Goal: Task Accomplishment & Management: Use online tool/utility

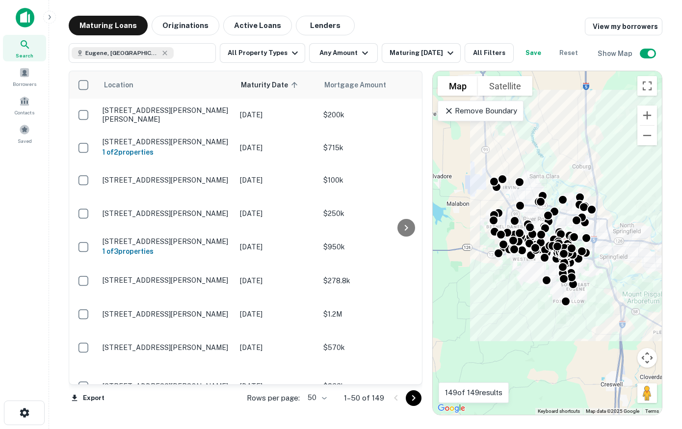
drag, startPoint x: 477, startPoint y: 197, endPoint x: 469, endPoint y: 197, distance: 7.9
click at [469, 197] on div "To activate drag with keyboard, press Alt + Enter. Once in keyboard drag state,…" at bounding box center [547, 243] width 229 height 344
click at [498, 107] on p "Remove Boundary" at bounding box center [480, 111] width 73 height 12
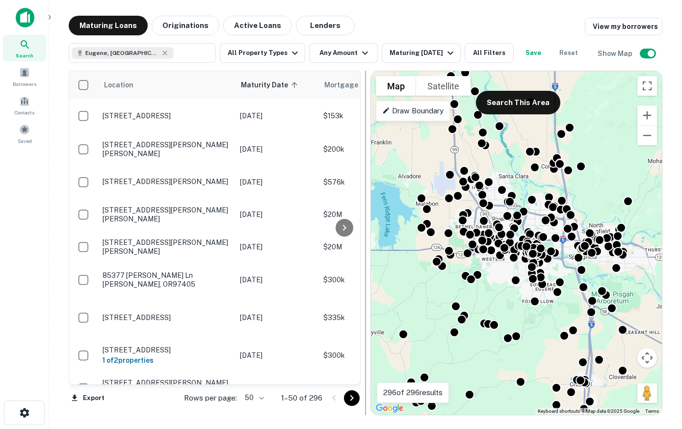
drag, startPoint x: 431, startPoint y: 185, endPoint x: 369, endPoint y: 185, distance: 62.3
click at [369, 185] on div at bounding box center [366, 243] width 10 height 345
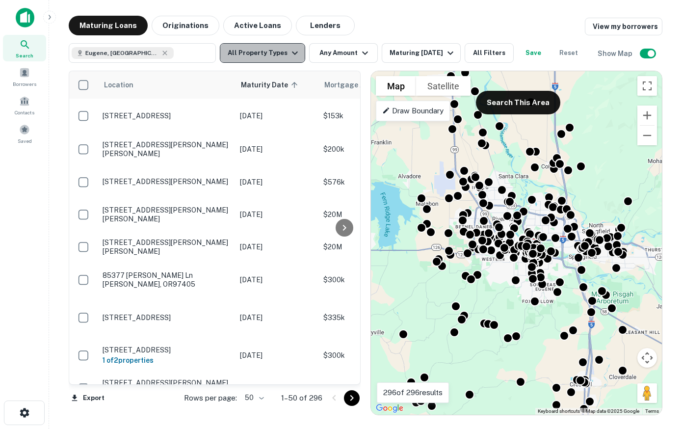
click at [293, 55] on icon "button" at bounding box center [295, 53] width 12 height 12
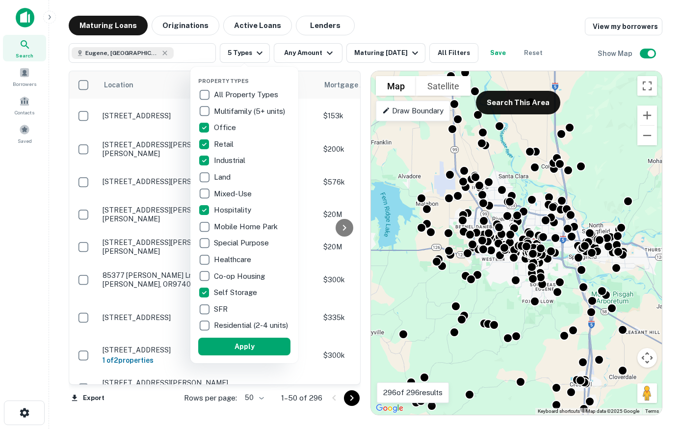
click at [332, 54] on div at bounding box center [341, 214] width 682 height 429
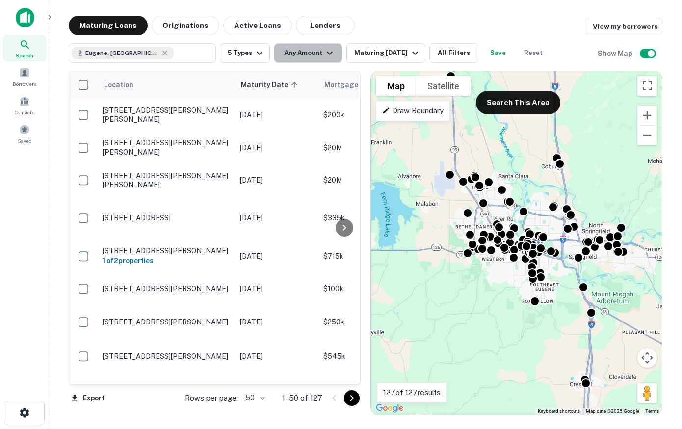
click at [327, 54] on icon "button" at bounding box center [330, 53] width 6 height 3
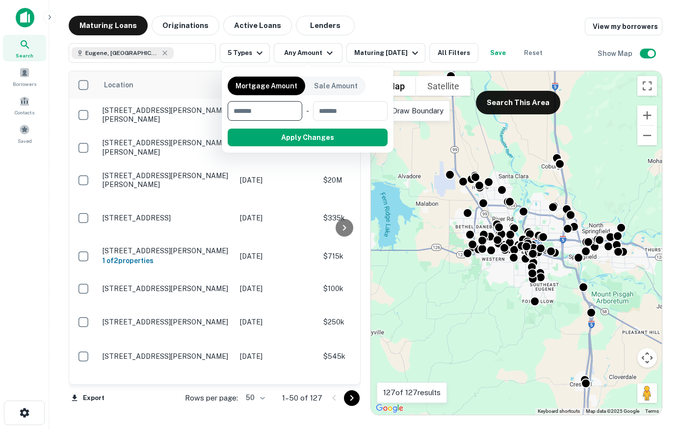
click at [261, 111] on input "number" at bounding box center [262, 111] width 68 height 20
type input "******"
click at [323, 135] on button "Apply Changes" at bounding box center [325, 138] width 125 height 18
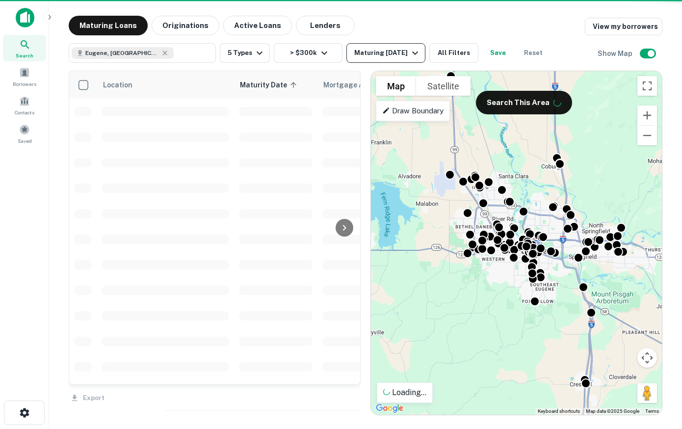
click at [417, 52] on icon "button" at bounding box center [415, 53] width 12 height 12
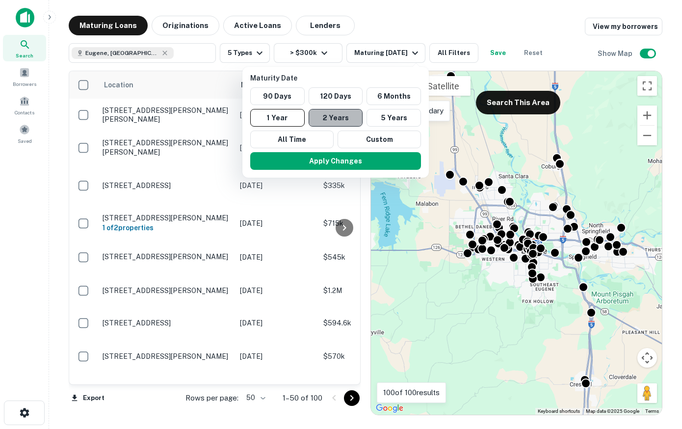
click at [328, 118] on button "2 Years" at bounding box center [336, 118] width 54 height 18
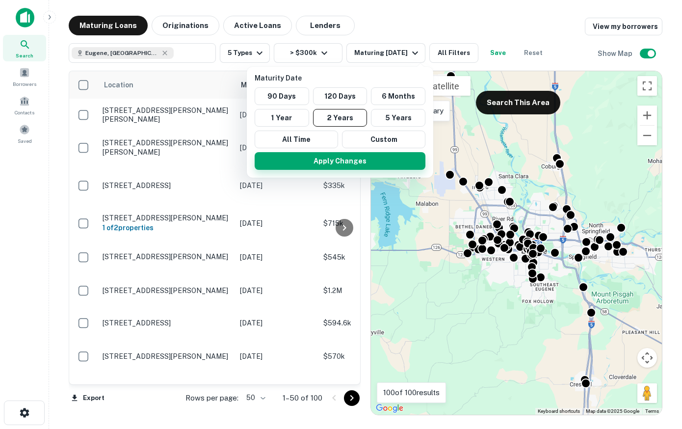
click at [338, 161] on button "Apply Changes" at bounding box center [340, 161] width 171 height 18
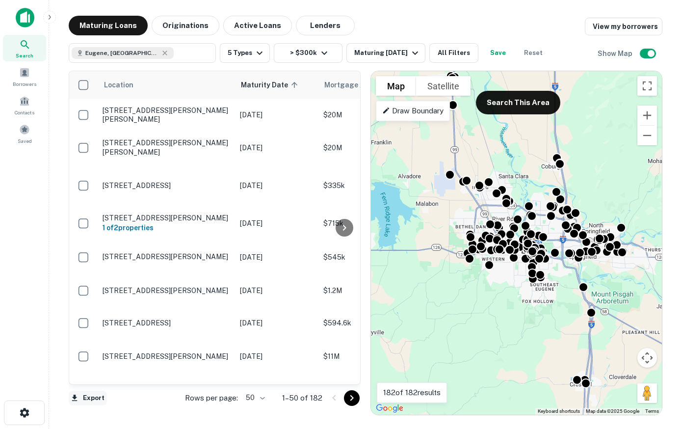
click at [95, 399] on button "Export" at bounding box center [88, 398] width 38 height 15
click at [110, 409] on li "Export as Excel (.xlsx)" at bounding box center [124, 409] width 111 height 18
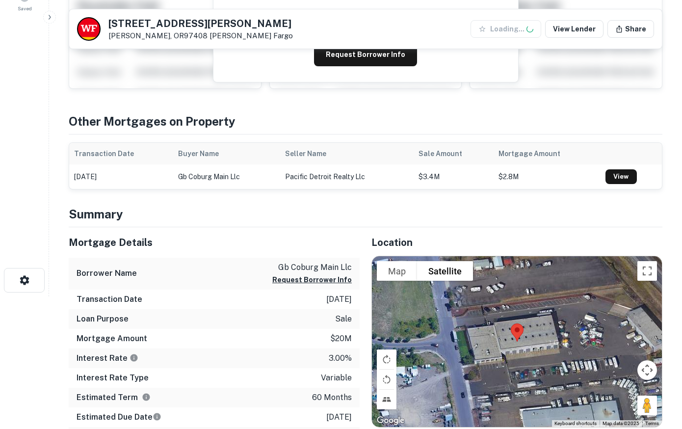
scroll to position [150, 0]
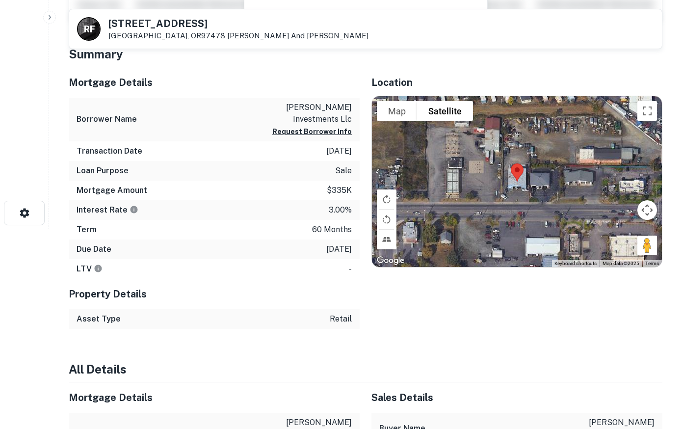
scroll to position [200, 0]
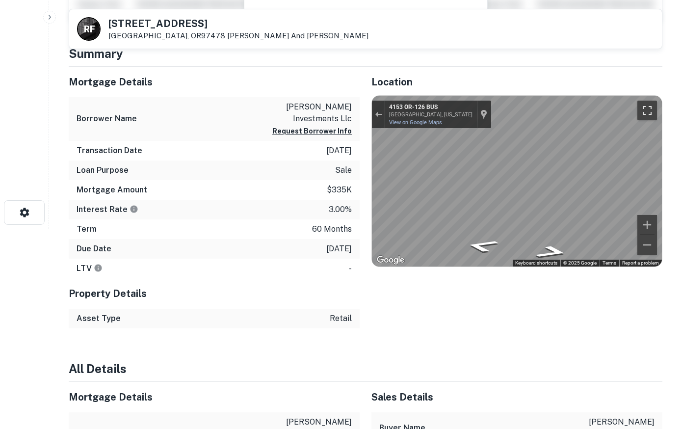
click at [650, 105] on button "Toggle fullscreen view" at bounding box center [648, 111] width 20 height 20
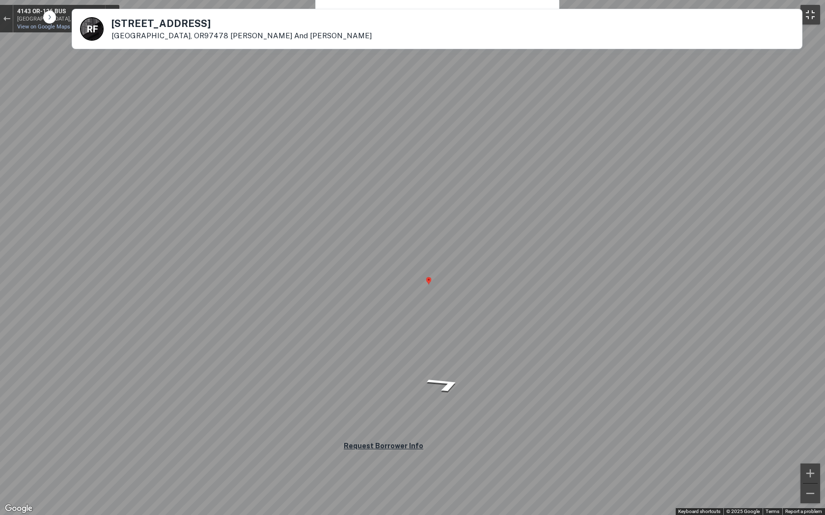
click at [682, 17] on button "Toggle fullscreen view" at bounding box center [810, 15] width 20 height 20
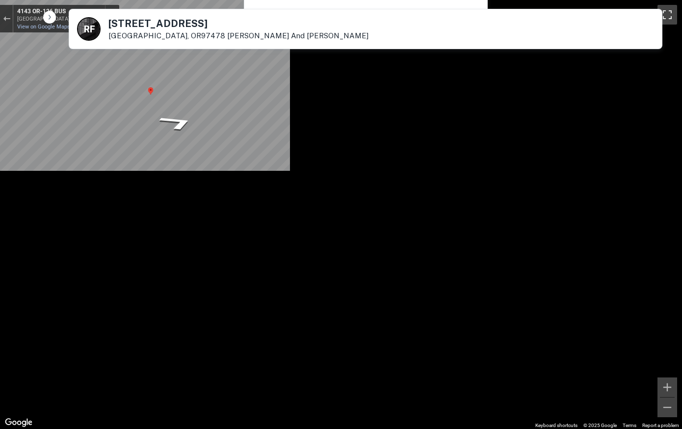
scroll to position [0, 0]
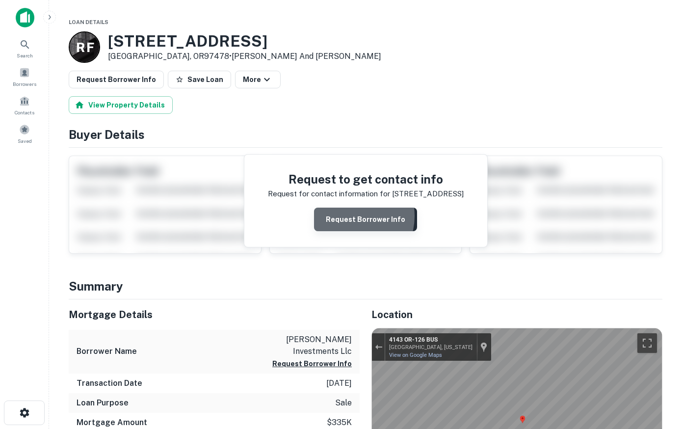
click at [350, 216] on button "Request Borrower Info" at bounding box center [365, 220] width 103 height 24
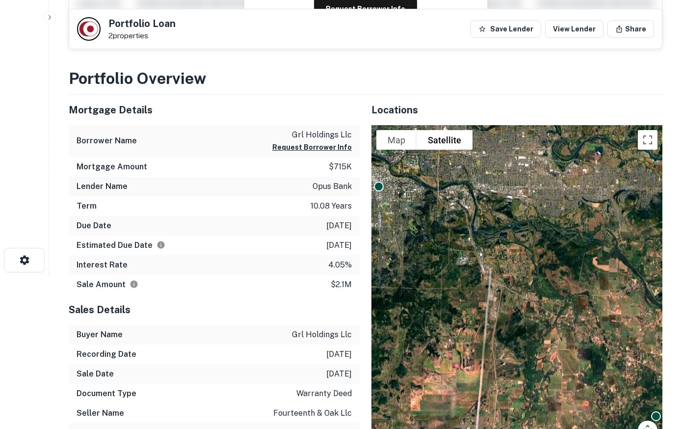
scroll to position [150, 0]
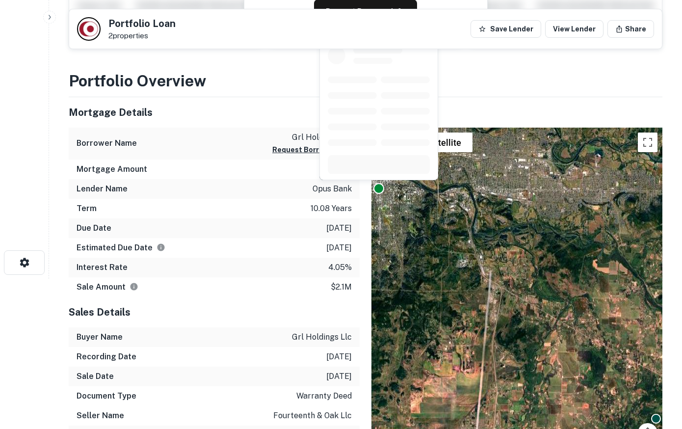
click at [378, 187] on div at bounding box center [379, 188] width 11 height 11
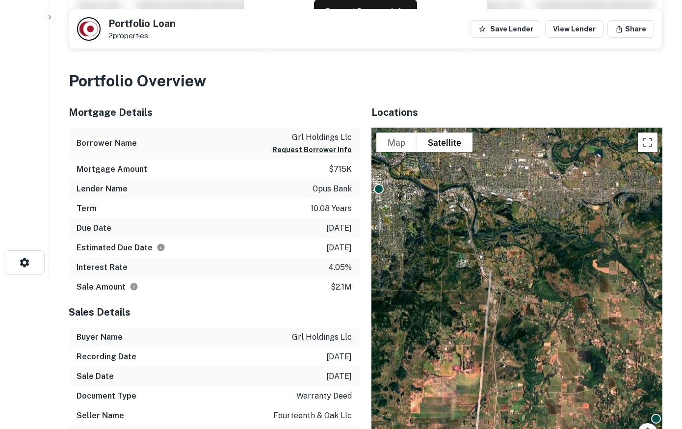
scroll to position [0, 0]
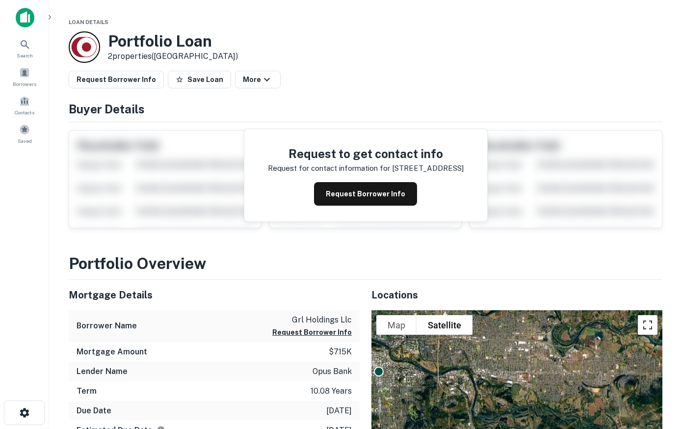
click at [642, 329] on button "Toggle fullscreen view" at bounding box center [648, 325] width 20 height 20
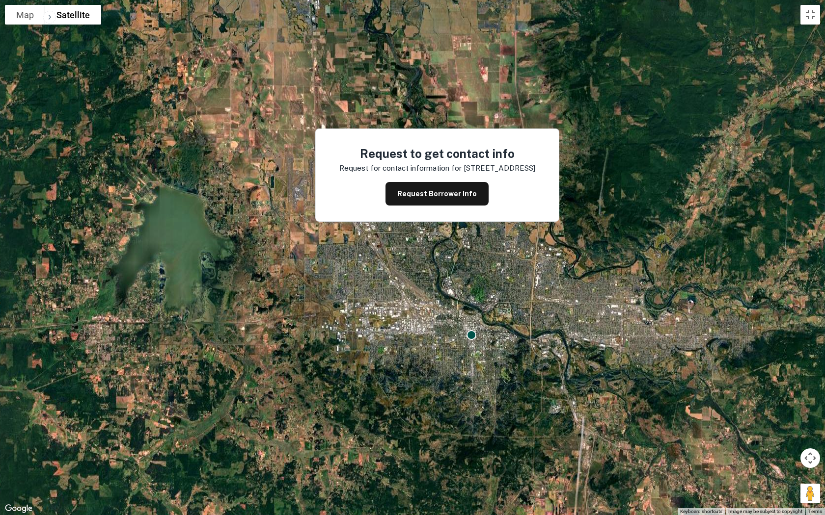
drag, startPoint x: 292, startPoint y: 168, endPoint x: 489, endPoint y: 365, distance: 279.1
click at [489, 365] on div "To activate drag with keyboard, press Alt + Enter. Once in keyboard drag state,…" at bounding box center [412, 257] width 825 height 515
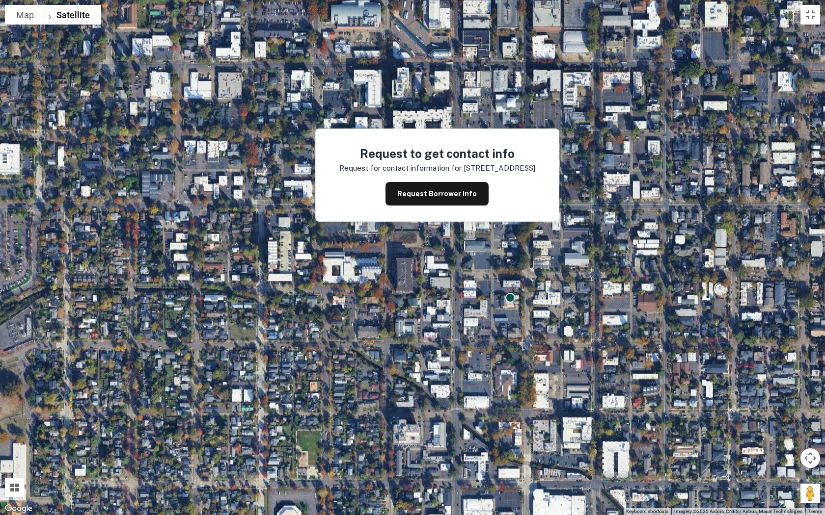
drag, startPoint x: 369, startPoint y: 403, endPoint x: 560, endPoint y: 271, distance: 232.3
click at [560, 271] on div "To activate drag with keyboard, press Alt + Enter. Once in keyboard drag state,…" at bounding box center [412, 257] width 825 height 515
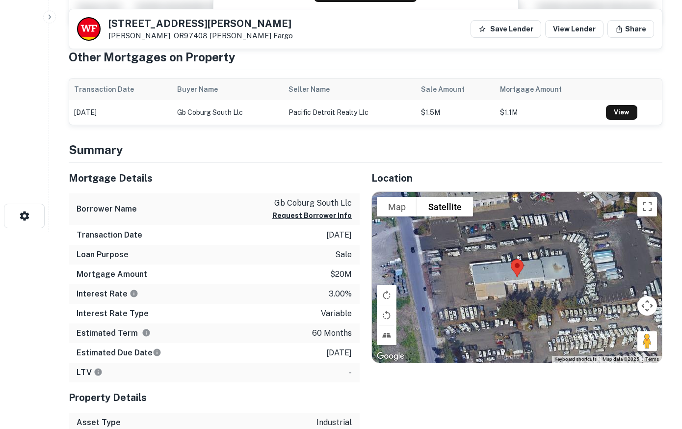
scroll to position [150, 0]
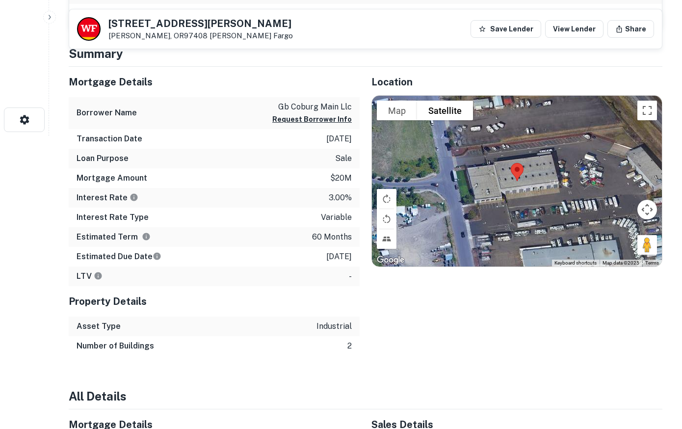
scroll to position [300, 0]
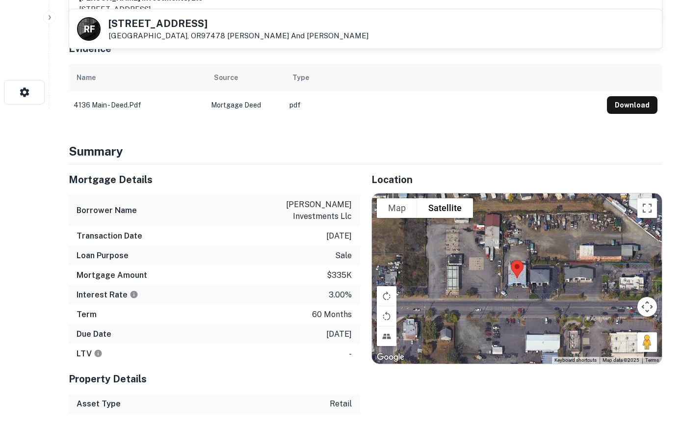
scroll to position [350, 0]
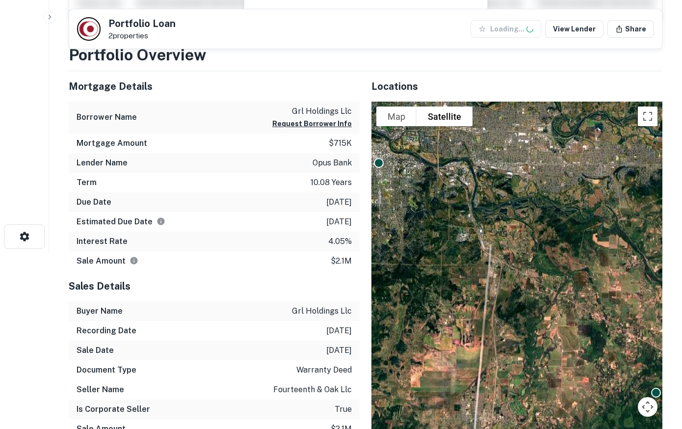
scroll to position [200, 0]
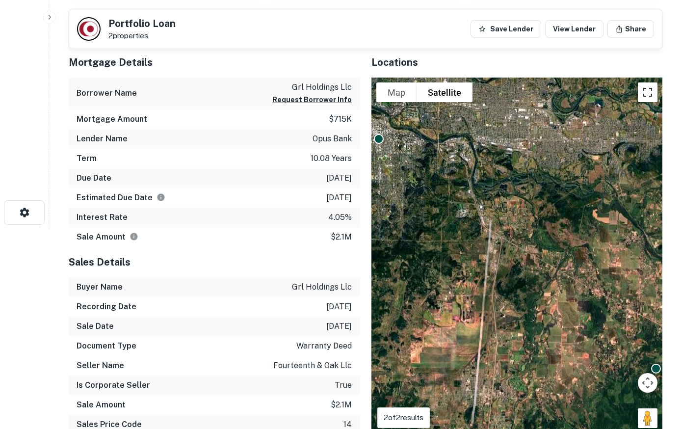
click at [649, 99] on button "Toggle fullscreen view" at bounding box center [648, 92] width 20 height 20
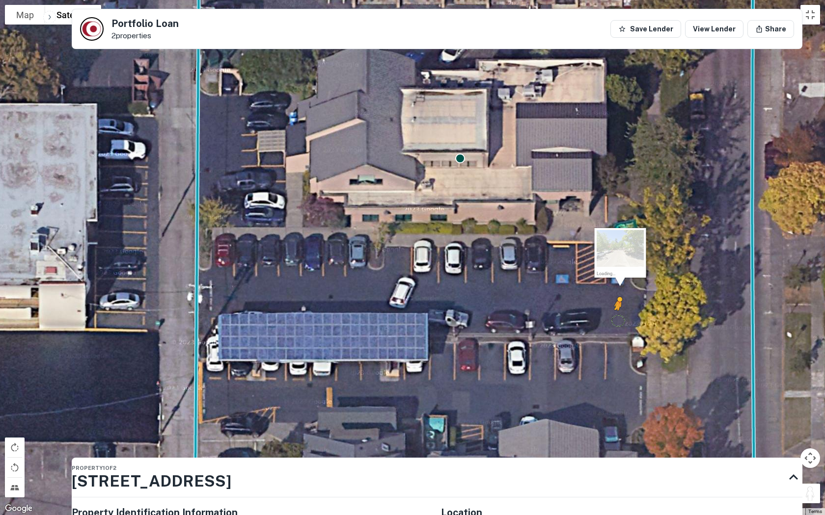
drag, startPoint x: 808, startPoint y: 488, endPoint x: 617, endPoint y: 320, distance: 254.9
click at [617, 320] on div "To activate drag with keyboard, press Alt + Enter. Once in keyboard drag state,…" at bounding box center [412, 257] width 825 height 515
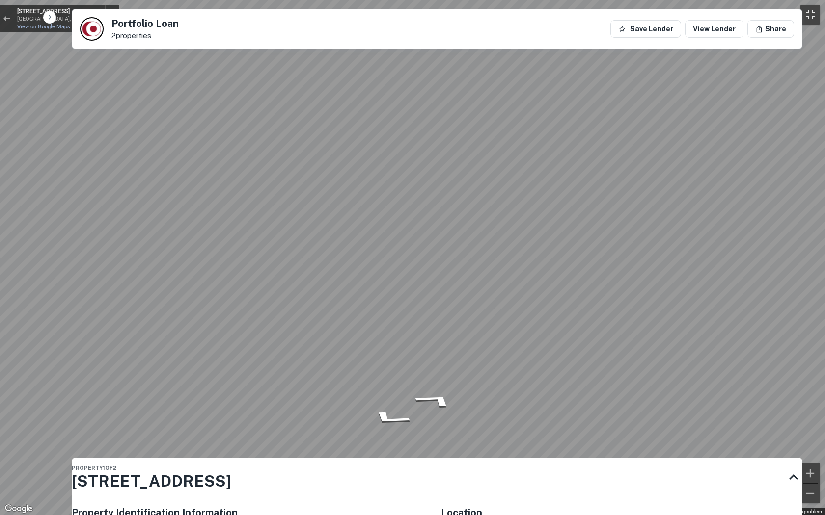
click at [682, 11] on button "Toggle fullscreen view" at bounding box center [810, 15] width 20 height 20
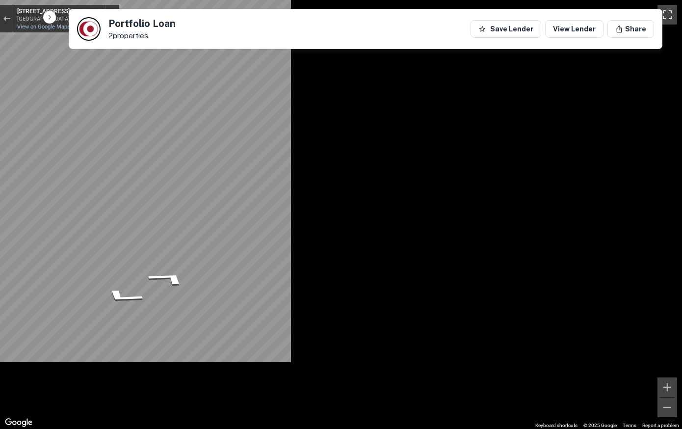
scroll to position [0, 0]
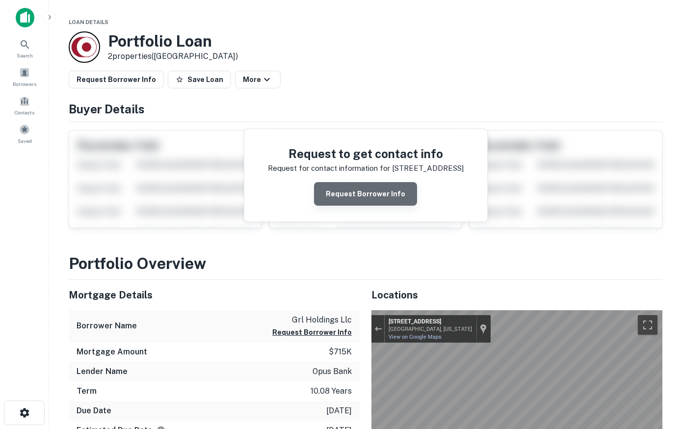
click at [374, 184] on button "Request Borrower Info" at bounding box center [365, 194] width 103 height 24
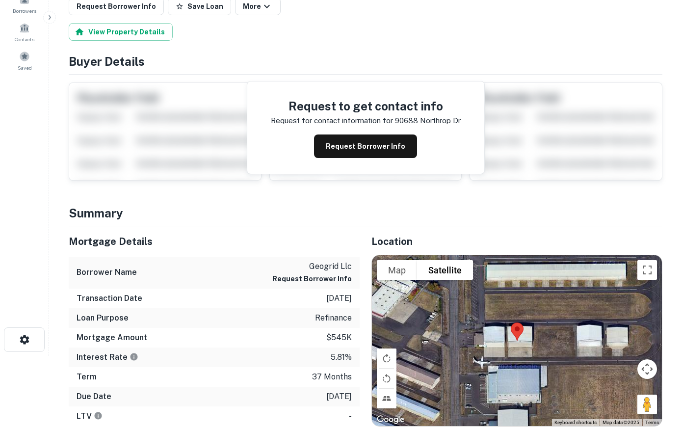
scroll to position [100, 0]
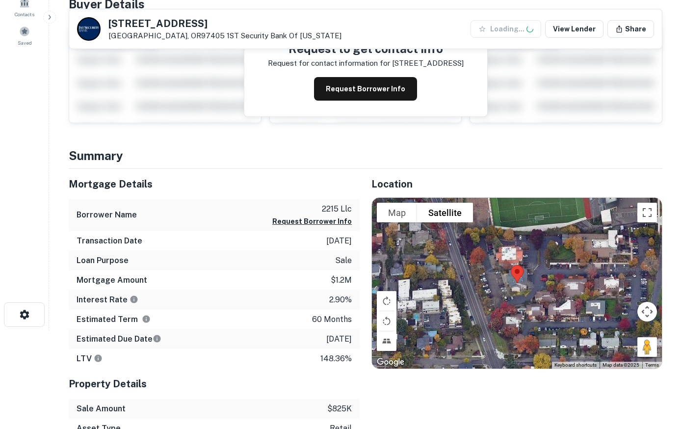
scroll to position [100, 0]
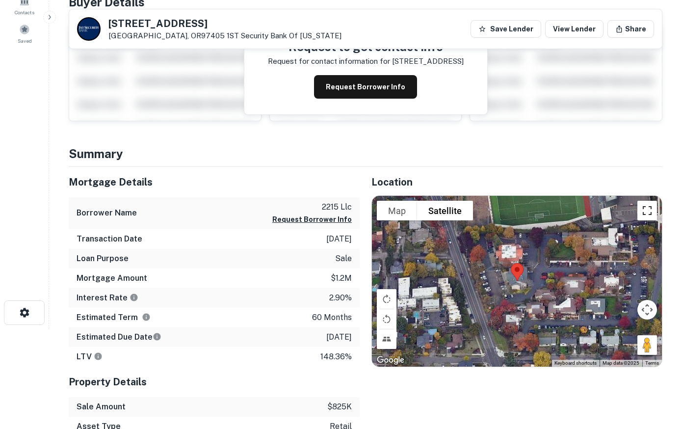
click at [647, 212] on button "Toggle fullscreen view" at bounding box center [648, 211] width 20 height 20
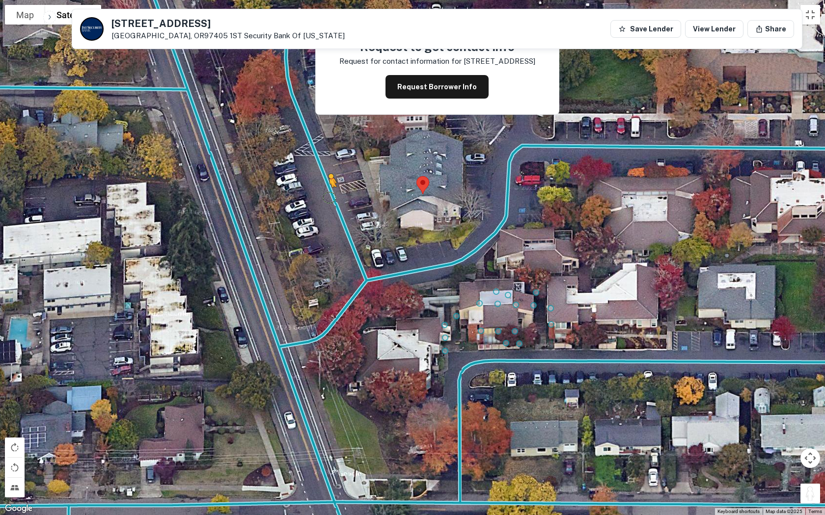
drag, startPoint x: 810, startPoint y: 494, endPoint x: 329, endPoint y: 194, distance: 566.9
click at [329, 194] on div "To activate drag with keyboard, press Alt + Enter. Once in keyboard drag state,…" at bounding box center [412, 257] width 825 height 515
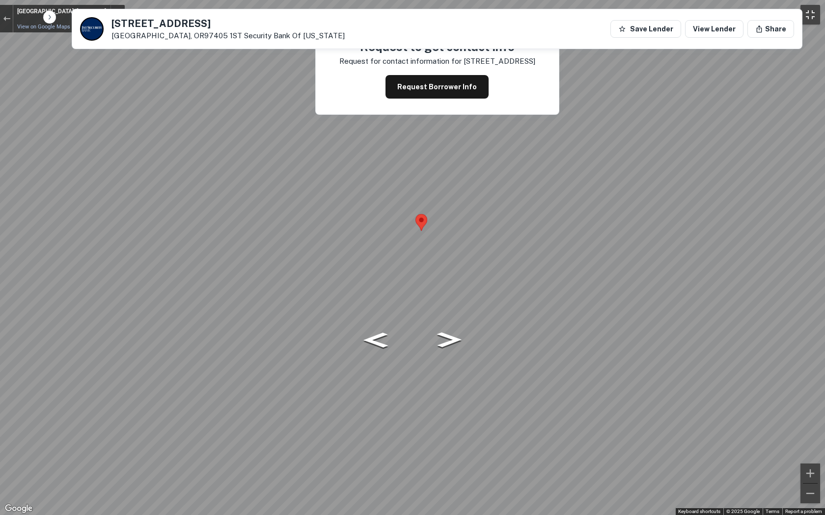
click at [682, 9] on button "Toggle fullscreen view" at bounding box center [810, 15] width 20 height 20
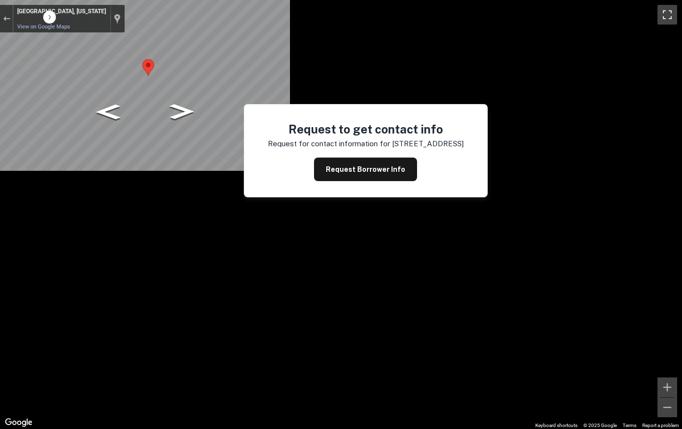
scroll to position [0, 0]
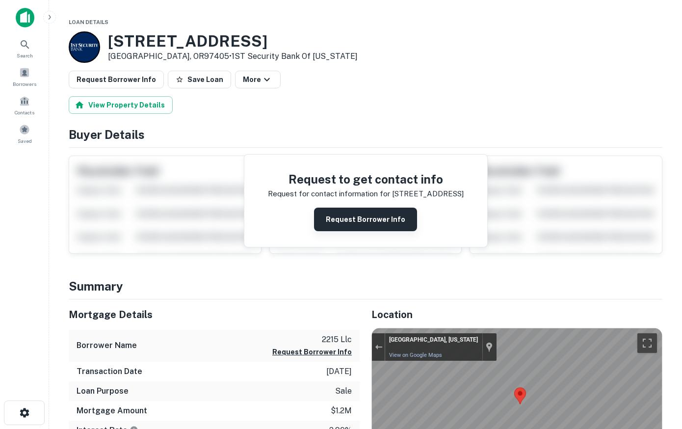
click at [362, 217] on button "Request Borrower Info" at bounding box center [365, 220] width 103 height 24
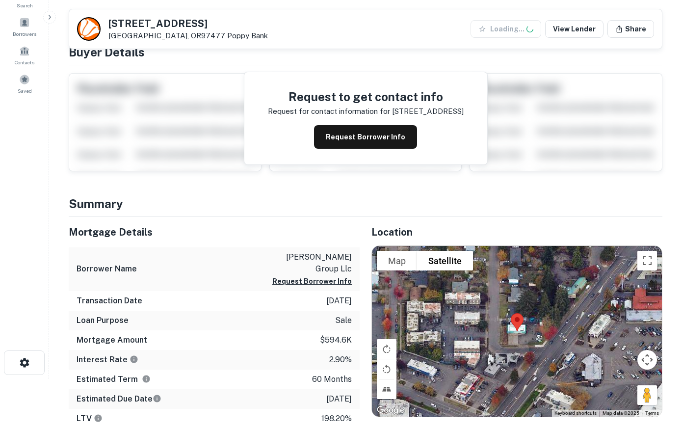
scroll to position [200, 0]
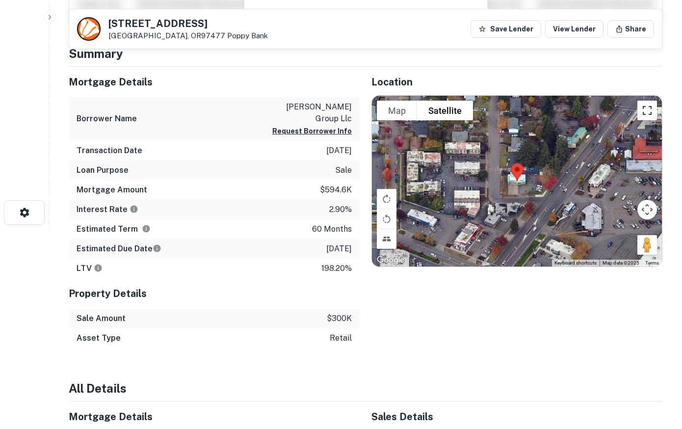
click at [645, 110] on button "Toggle fullscreen view" at bounding box center [648, 111] width 20 height 20
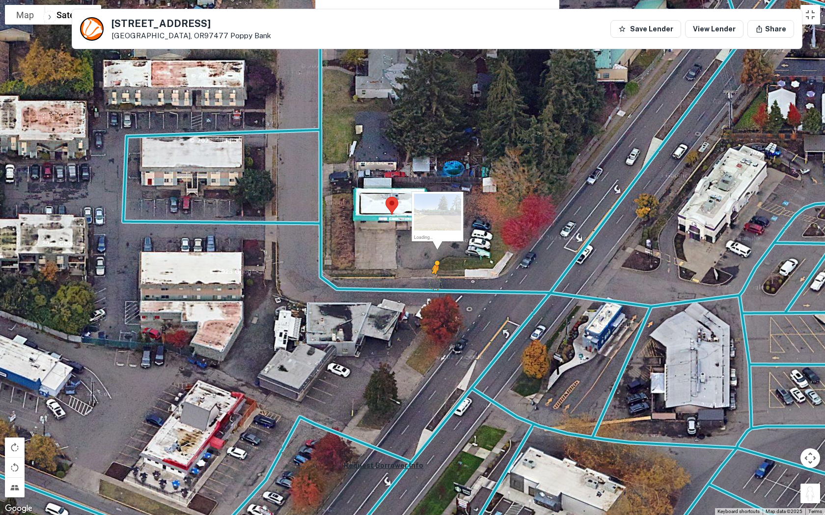
drag, startPoint x: 812, startPoint y: 493, endPoint x: 433, endPoint y: 282, distance: 434.0
click at [433, 282] on div "To activate drag with keyboard, press Alt + Enter. Once in keyboard drag state,…" at bounding box center [412, 257] width 825 height 515
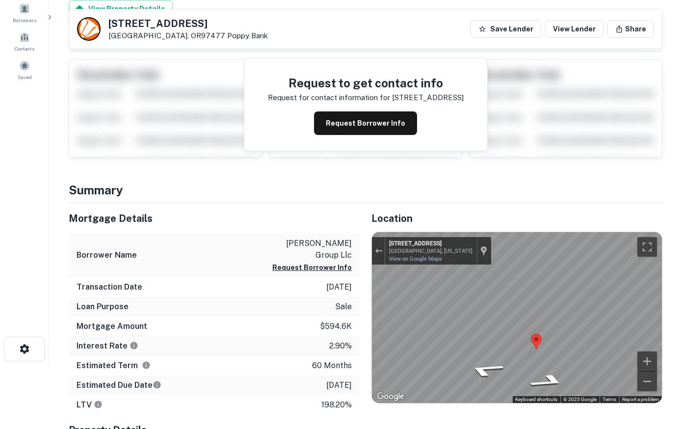
scroll to position [41, 0]
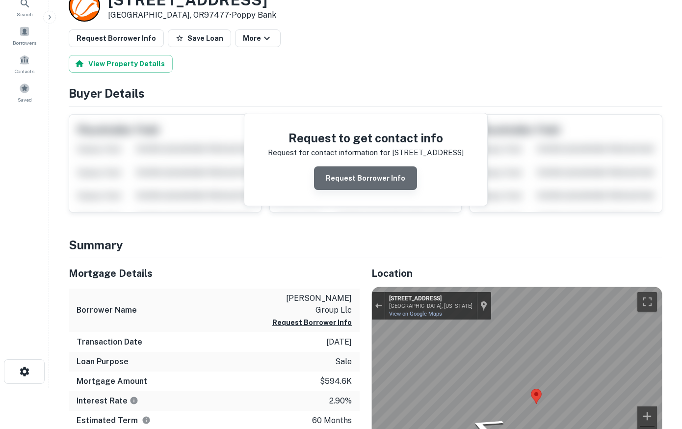
click at [371, 179] on button "Request Borrower Info" at bounding box center [365, 178] width 103 height 24
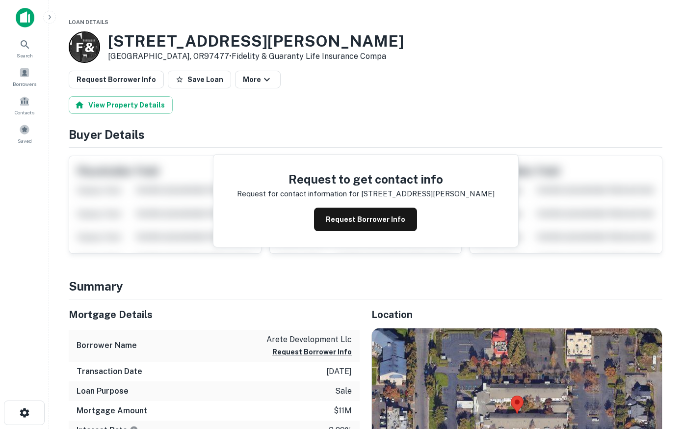
scroll to position [200, 0]
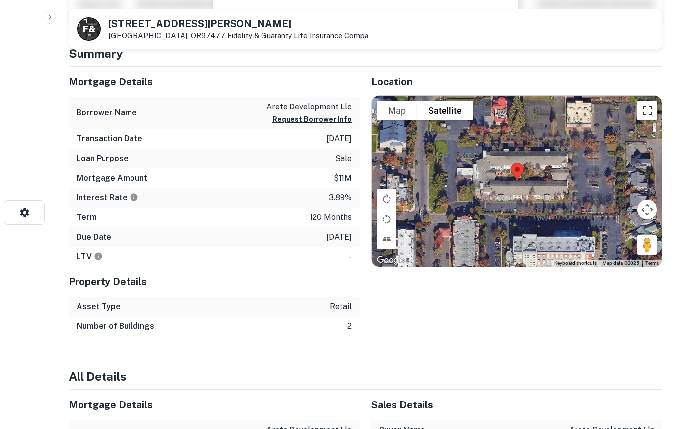
click at [647, 111] on button "Toggle fullscreen view" at bounding box center [648, 111] width 20 height 20
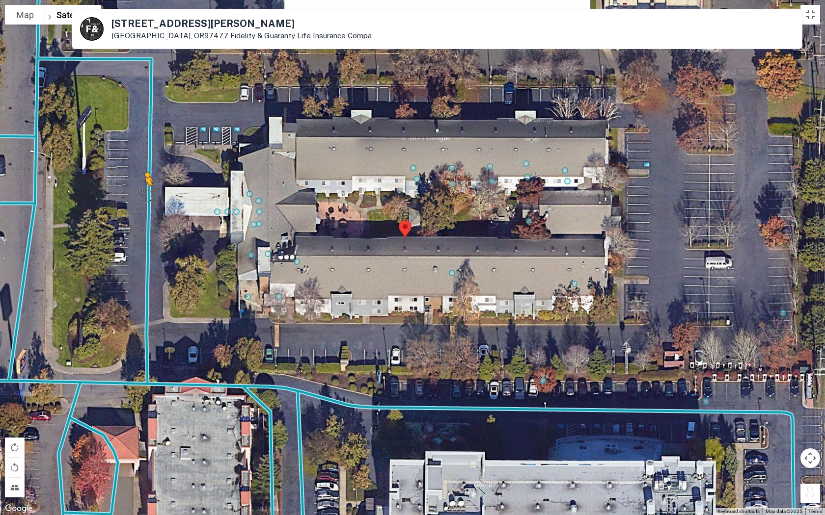
drag, startPoint x: 808, startPoint y: 493, endPoint x: 143, endPoint y: 195, distance: 728.6
click at [143, 195] on div "To activate drag with keyboard, press Alt + Enter. Once in keyboard drag state,…" at bounding box center [412, 257] width 825 height 515
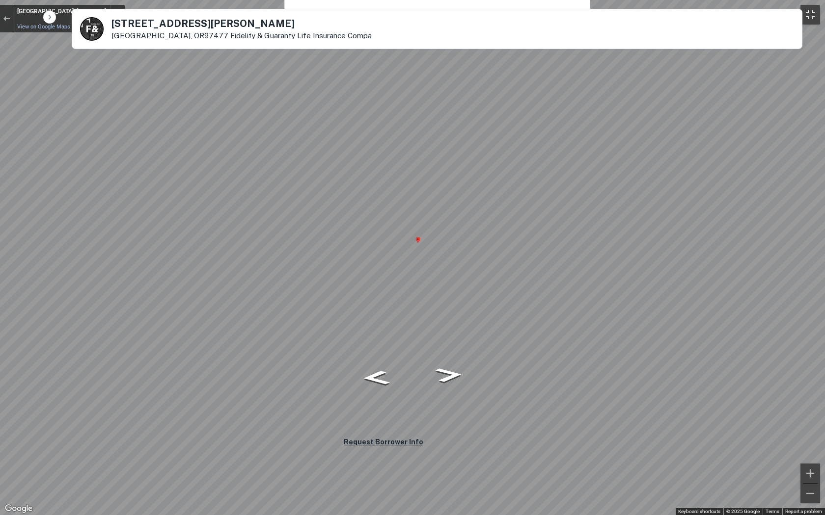
click at [682, 15] on button "Toggle fullscreen view" at bounding box center [810, 15] width 20 height 20
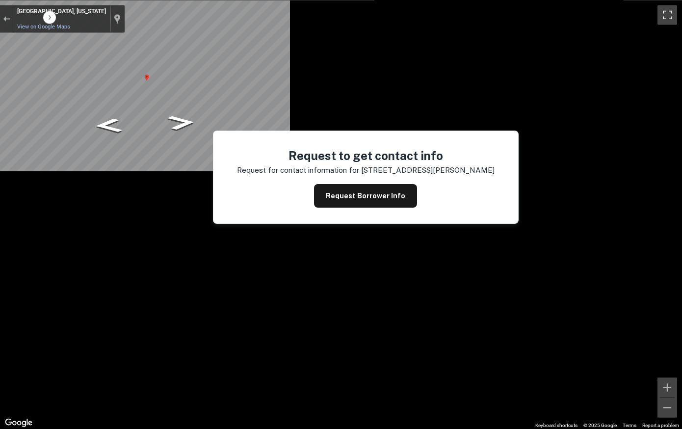
scroll to position [0, 0]
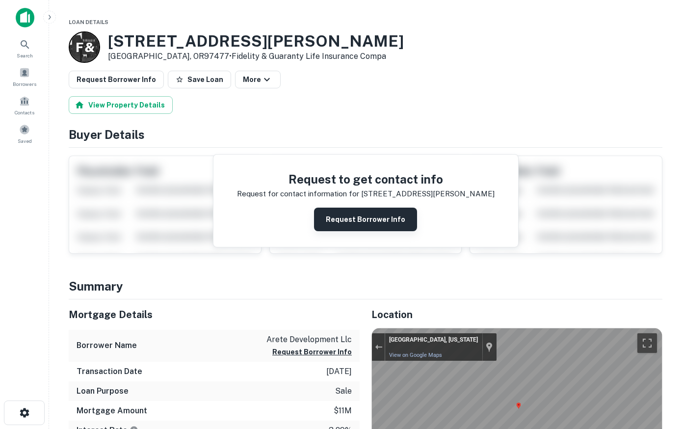
click at [379, 222] on button "Request Borrower Info" at bounding box center [365, 220] width 103 height 24
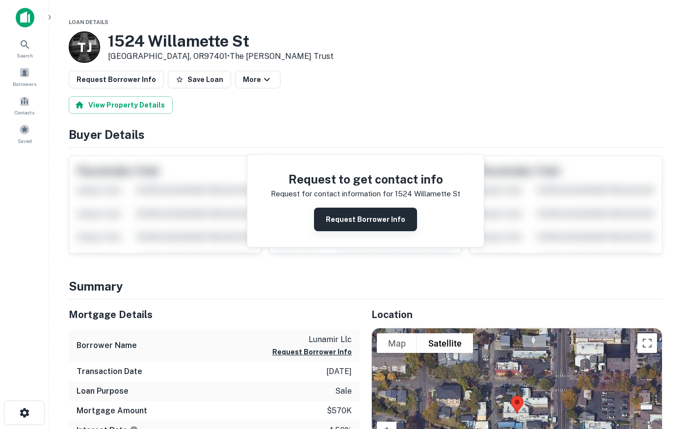
click at [375, 219] on button "Request Borrower Info" at bounding box center [365, 220] width 103 height 24
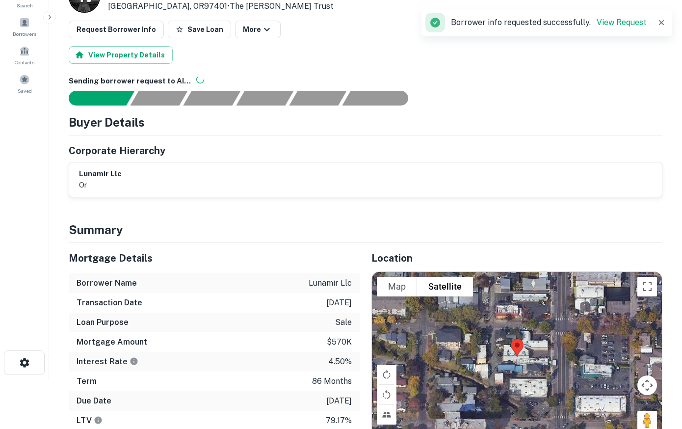
scroll to position [150, 0]
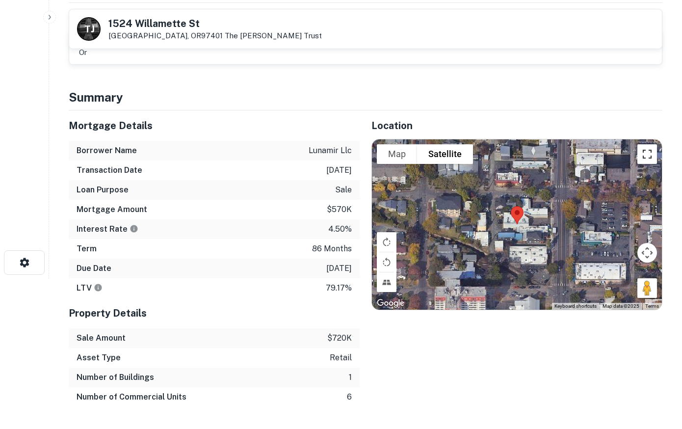
click at [645, 153] on button "Toggle fullscreen view" at bounding box center [648, 154] width 20 height 20
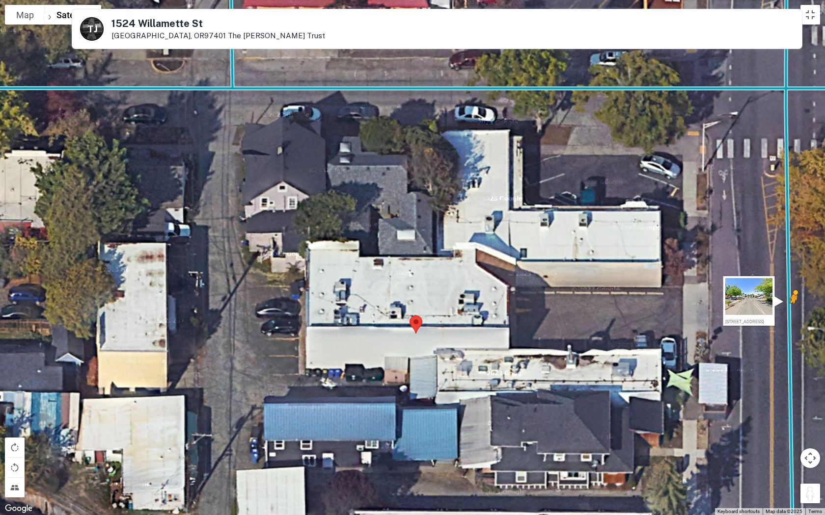
drag, startPoint x: 808, startPoint y: 495, endPoint x: 788, endPoint y: 304, distance: 192.5
click at [682, 304] on div "To activate drag with keyboard, press Alt + Enter. Once in keyboard drag state,…" at bounding box center [412, 257] width 825 height 515
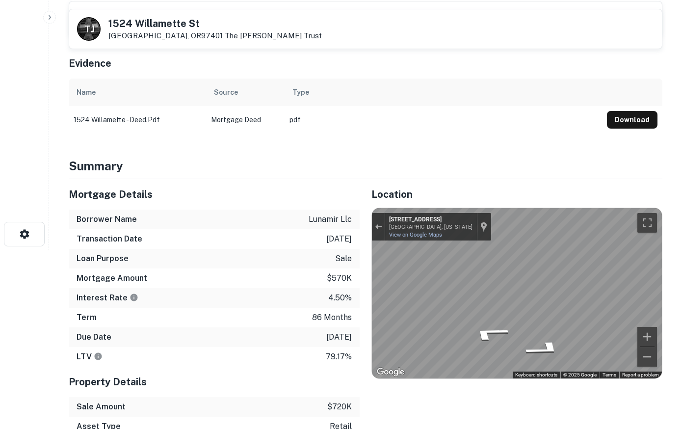
scroll to position [250, 0]
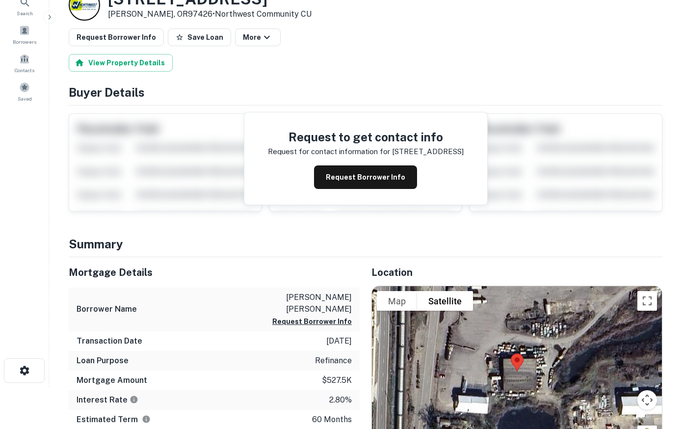
scroll to position [200, 0]
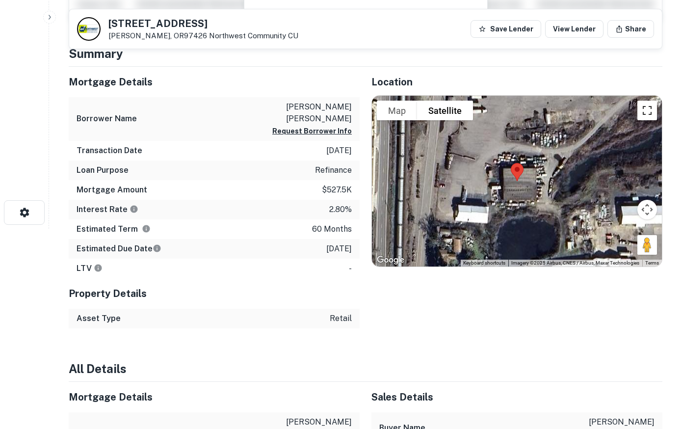
click at [652, 114] on button "Toggle fullscreen view" at bounding box center [648, 111] width 20 height 20
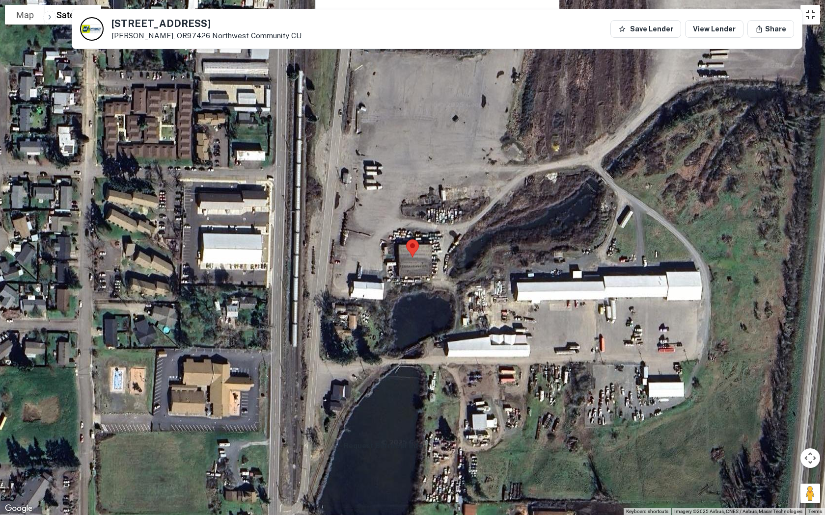
click at [682, 18] on button "Toggle fullscreen view" at bounding box center [810, 15] width 20 height 20
